Goal: Task Accomplishment & Management: Complete application form

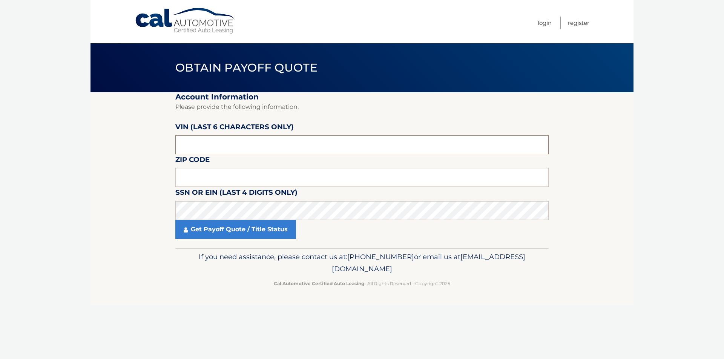
click at [209, 144] on input "text" at bounding box center [361, 144] width 373 height 19
type input "569865"
click at [210, 183] on input "text" at bounding box center [361, 177] width 373 height 19
type input "08873"
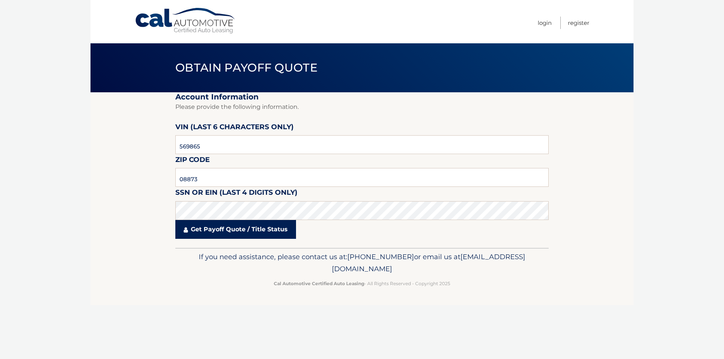
click at [233, 227] on link "Get Payoff Quote / Title Status" at bounding box center [235, 229] width 121 height 19
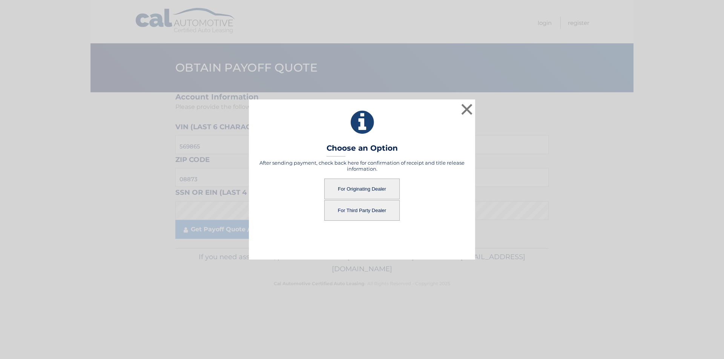
click at [345, 184] on button "For Originating Dealer" at bounding box center [361, 189] width 75 height 21
click at [385, 188] on button "For Originating Dealer" at bounding box center [361, 189] width 75 height 21
